Goal: Find contact information: Find contact information

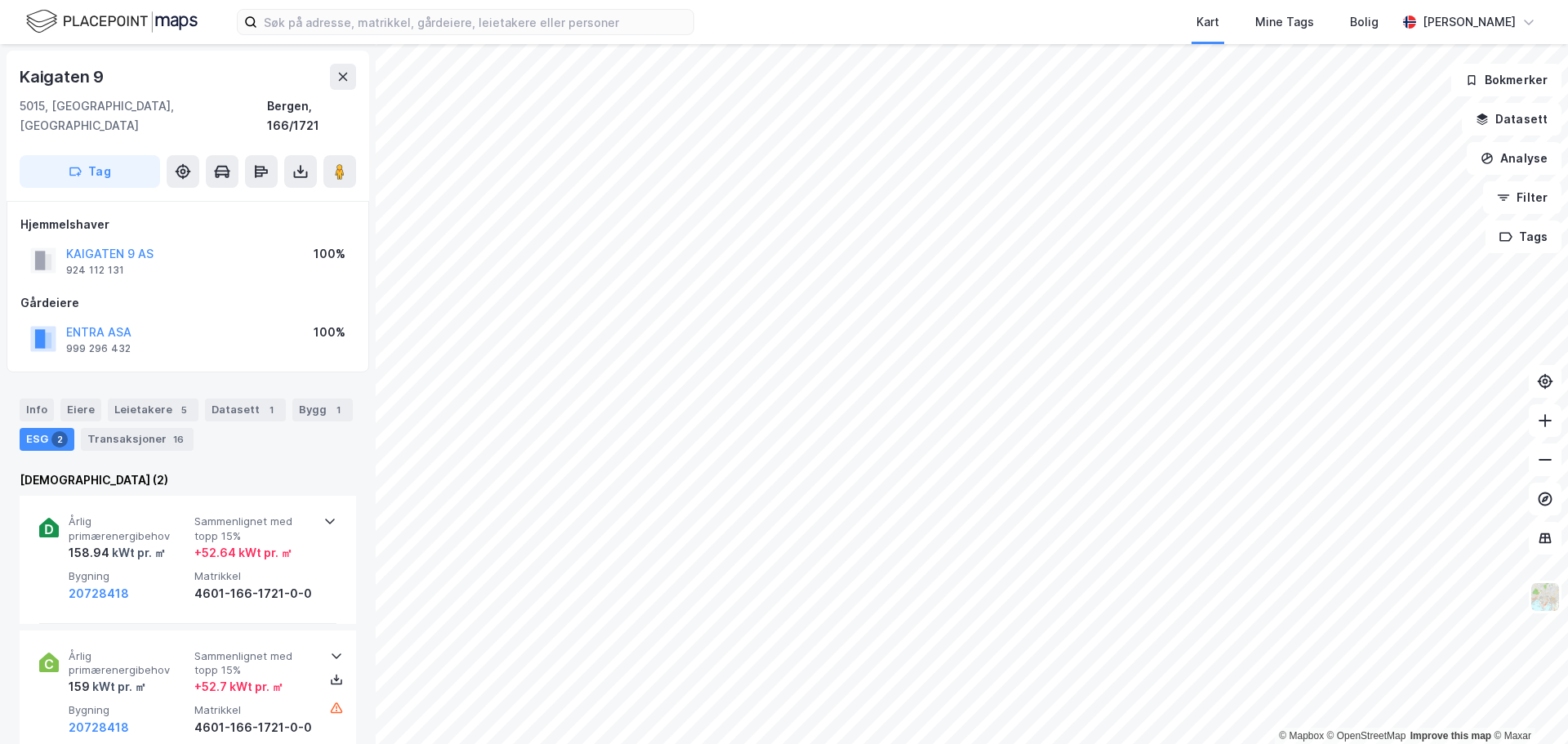
scroll to position [2, 0]
drag, startPoint x: 110, startPoint y: 75, endPoint x: 8, endPoint y: 67, distance: 102.3
click at [8, 67] on div "[STREET_ADDRESS] Tag" at bounding box center [188, 124] width 363 height 150
copy div "Kaigaten 9"
drag, startPoint x: 100, startPoint y: 248, endPoint x: 63, endPoint y: 247, distance: 37.0
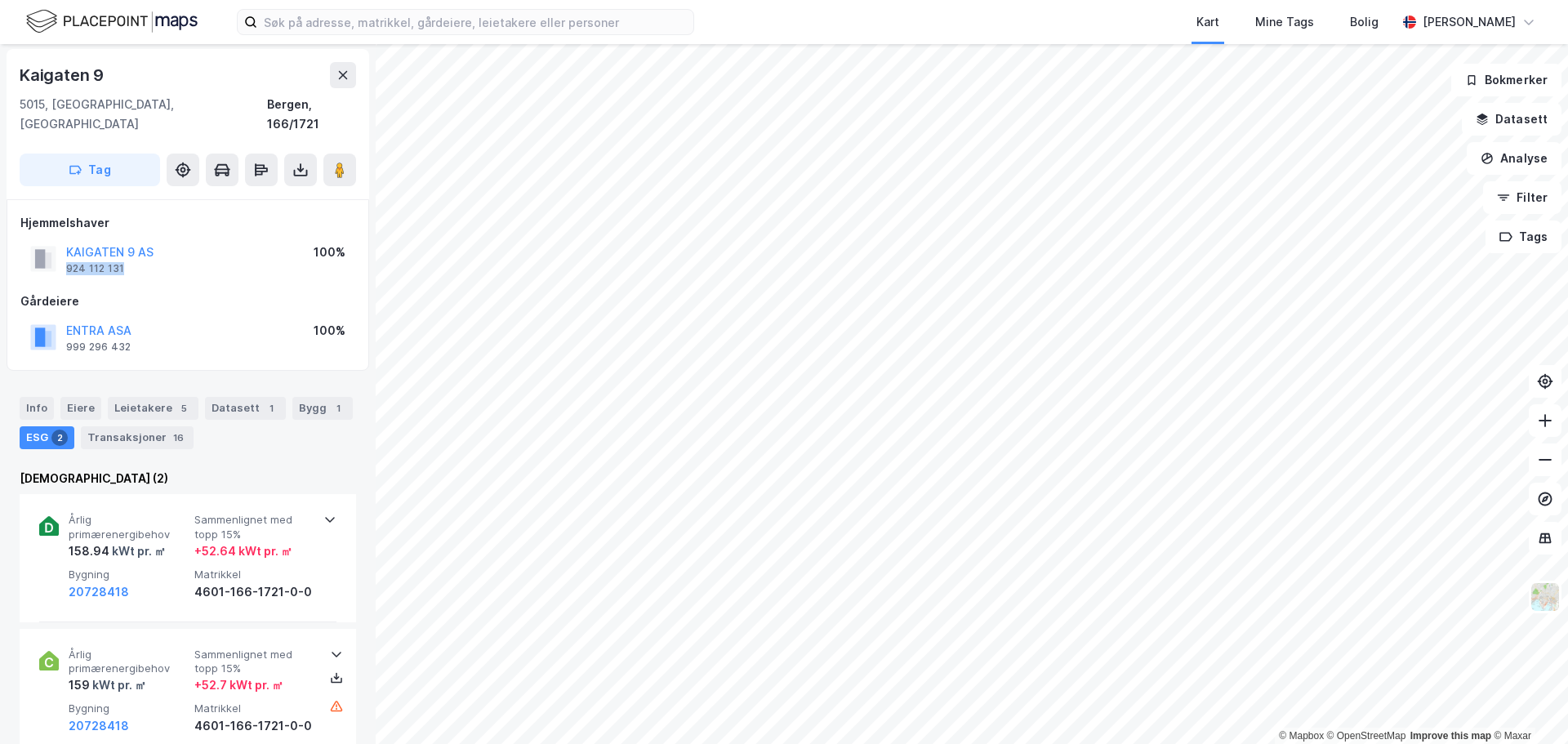
click at [63, 247] on div "KAIGATEN 9 AS 924 112 131" at bounding box center [92, 258] width 124 height 33
copy div "924 112 131"
